Goal: Navigation & Orientation: Go to known website

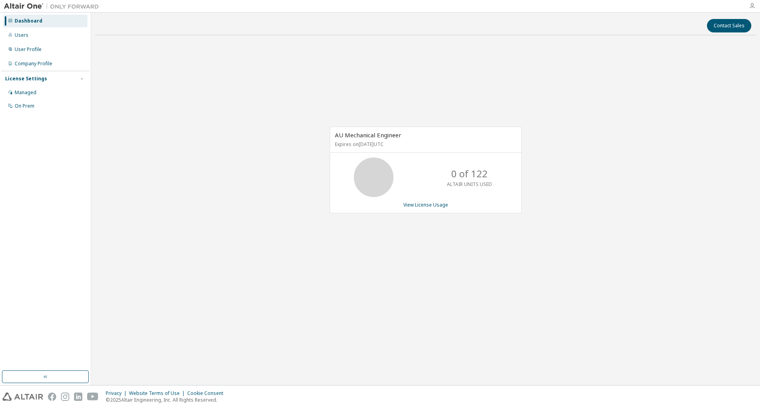
click at [754, 4] on icon "button" at bounding box center [752, 6] width 6 height 6
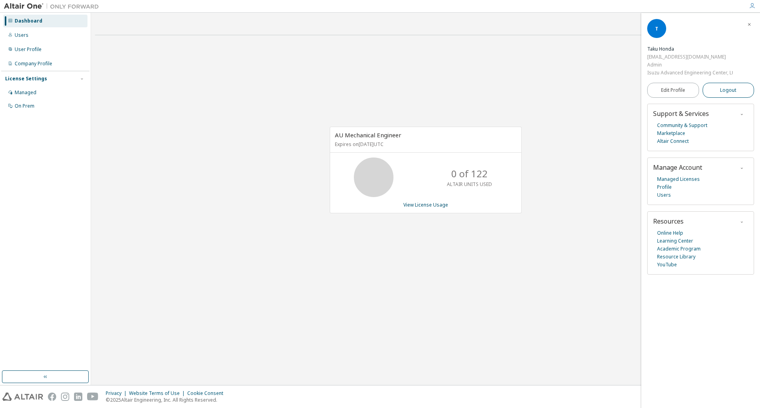
click at [718, 95] on button "Logout" at bounding box center [728, 90] width 52 height 15
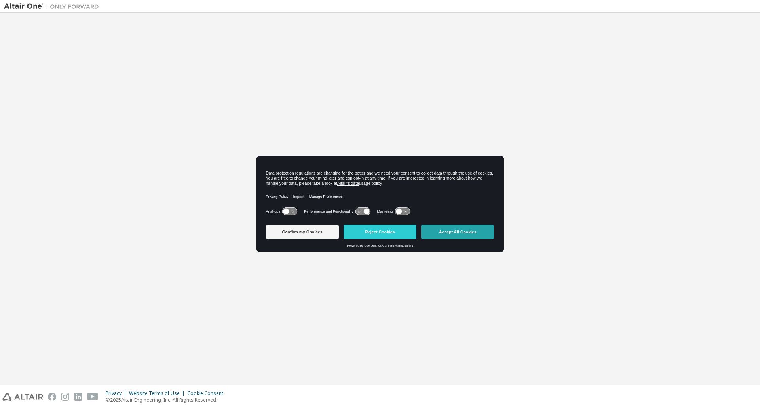
click at [450, 238] on button "Accept All Cookies" at bounding box center [457, 232] width 73 height 14
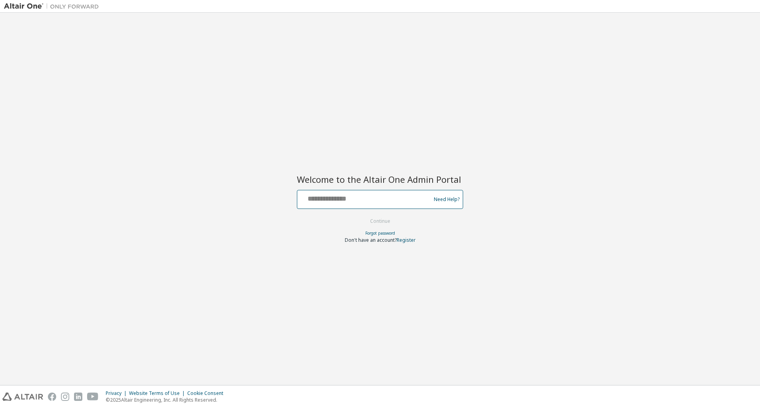
click at [364, 202] on input "text" at bounding box center [364, 197] width 129 height 11
type input "**********"
click at [378, 224] on button "Continue" at bounding box center [380, 221] width 37 height 12
